Goal: Task Accomplishment & Management: Manage account settings

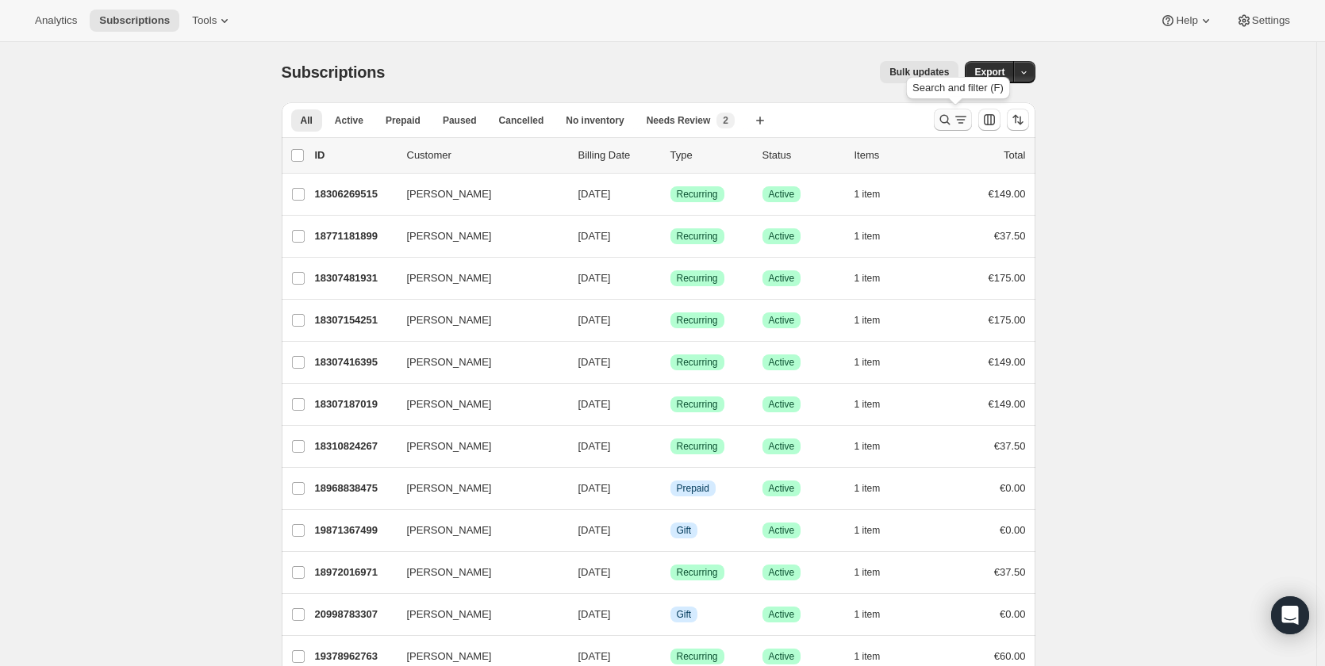
click at [947, 121] on icon "Search and filter results" at bounding box center [945, 120] width 16 height 16
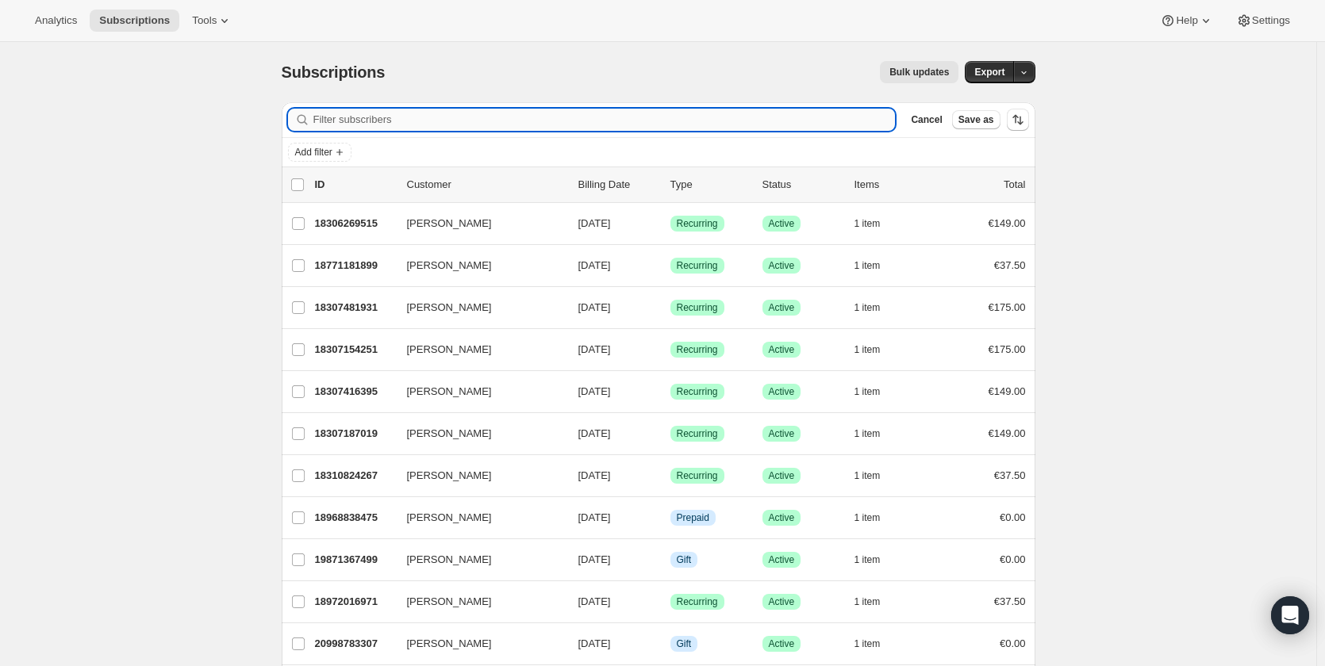
click at [607, 119] on input "Filter subscribers" at bounding box center [604, 120] width 582 height 22
paste input "[EMAIL_ADDRESS][DOMAIN_NAME]"
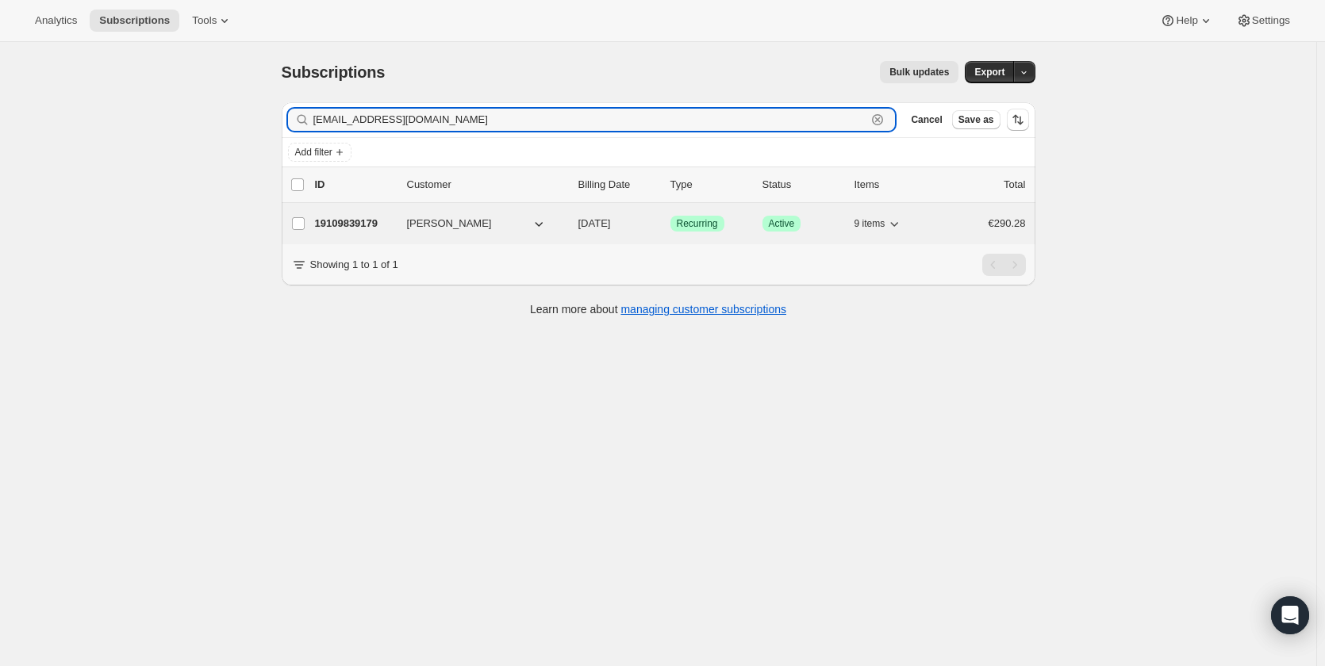
type input "[EMAIL_ADDRESS][DOMAIN_NAME]"
click at [346, 221] on p "19109839179" at bounding box center [354, 224] width 79 height 16
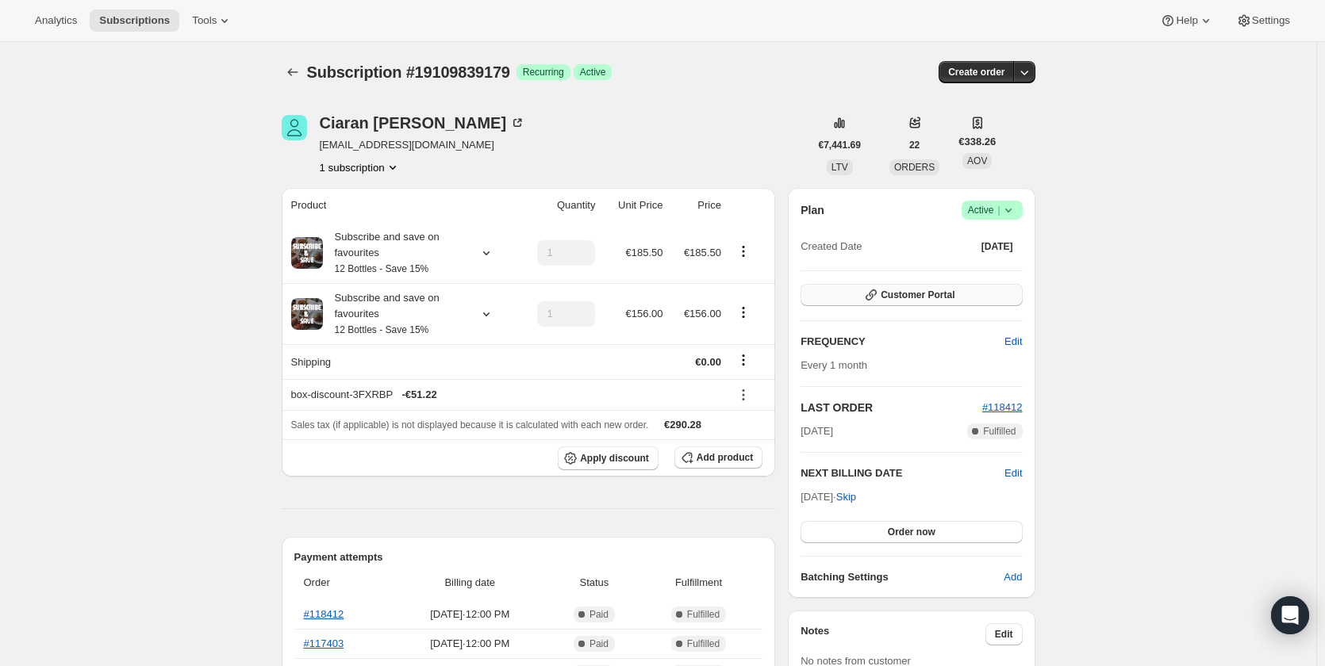
click at [866, 288] on button "Customer Portal" at bounding box center [911, 295] width 221 height 22
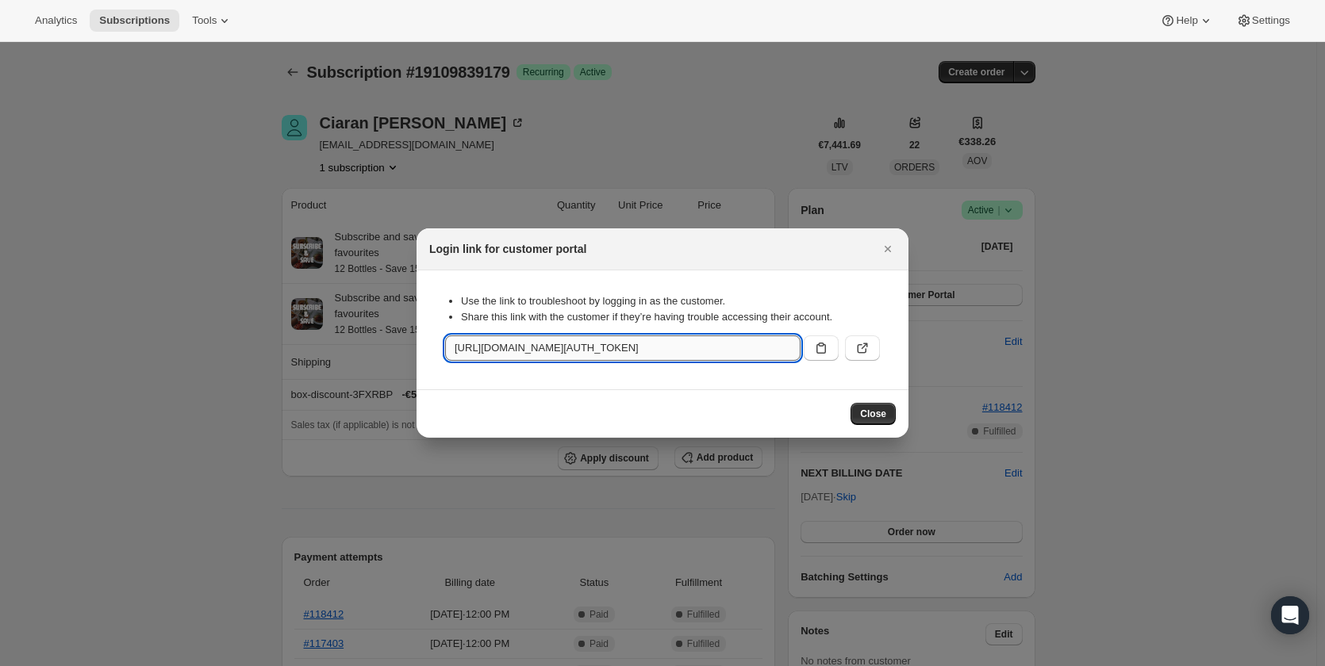
click at [742, 353] on input "[URL][DOMAIN_NAME][AUTH_TOKEN]" at bounding box center [622, 348] width 355 height 25
click at [893, 244] on icon "Close" at bounding box center [888, 249] width 16 height 16
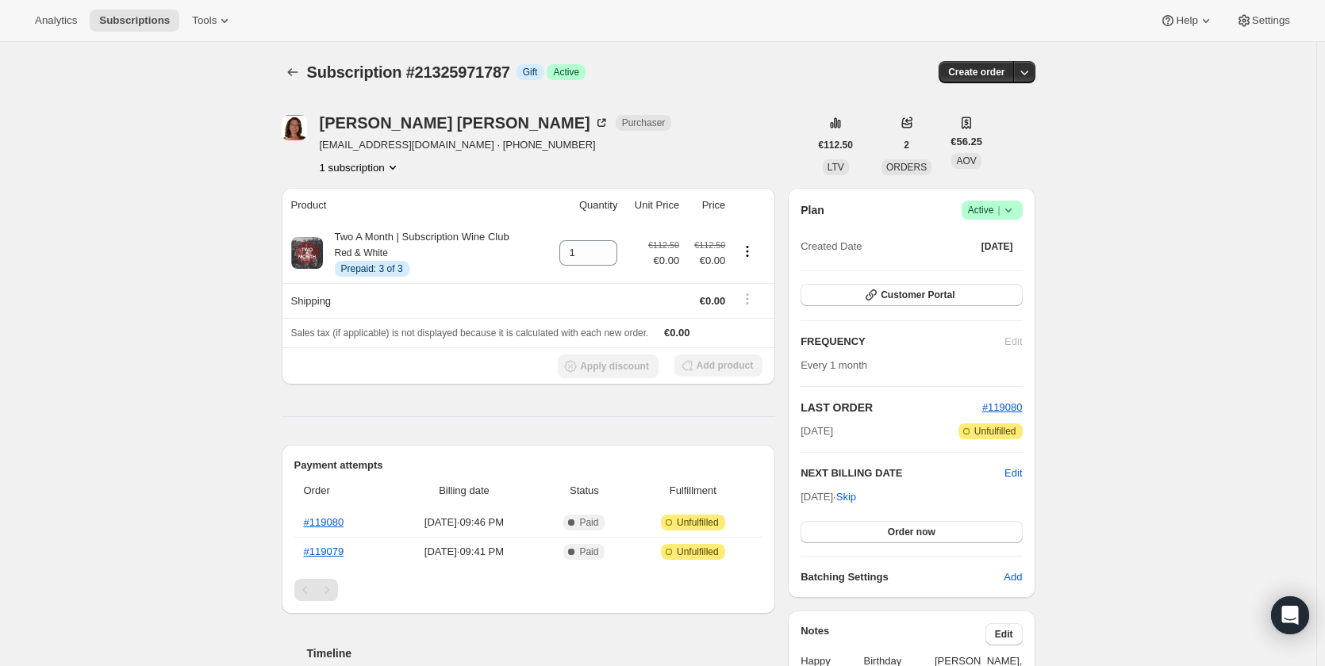
drag, startPoint x: 1218, startPoint y: 50, endPoint x: 1226, endPoint y: 56, distance: 10.2
click at [1225, 56] on div "Subscription #21325971787. This page is ready Subscription #21325971787 Info Gi…" at bounding box center [658, 665] width 1316 height 1246
